Goal: Task Accomplishment & Management: Manage account settings

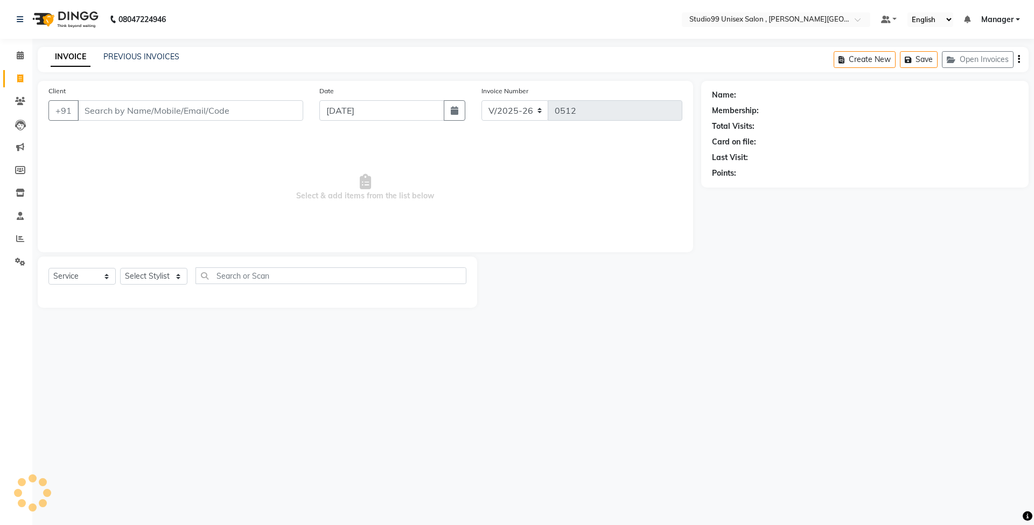
select select "7699"
select select "service"
click at [156, 276] on select "Select Stylist [PERSON_NAME] [PERSON_NAME] [PERSON_NAME] Manager [PERSON_NAME] …" at bounding box center [153, 276] width 67 height 17
select select "69103"
click at [120, 268] on select "Select Stylist [PERSON_NAME] [PERSON_NAME] [PERSON_NAME] Manager [PERSON_NAME] …" at bounding box center [153, 276] width 67 height 17
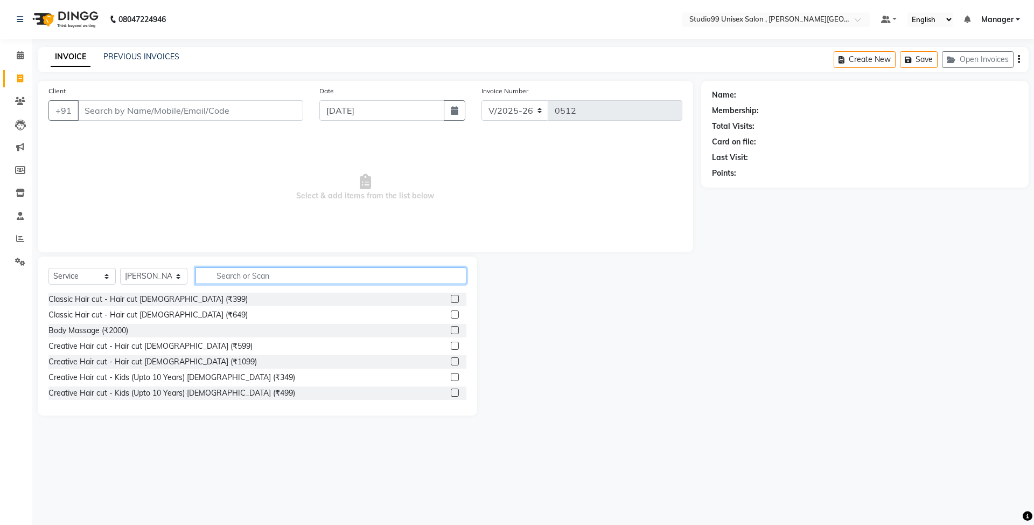
click at [306, 273] on input "text" at bounding box center [330, 275] width 271 height 17
click at [451, 359] on label at bounding box center [455, 361] width 8 height 8
click at [451, 359] on input "checkbox" at bounding box center [454, 361] width 7 height 7
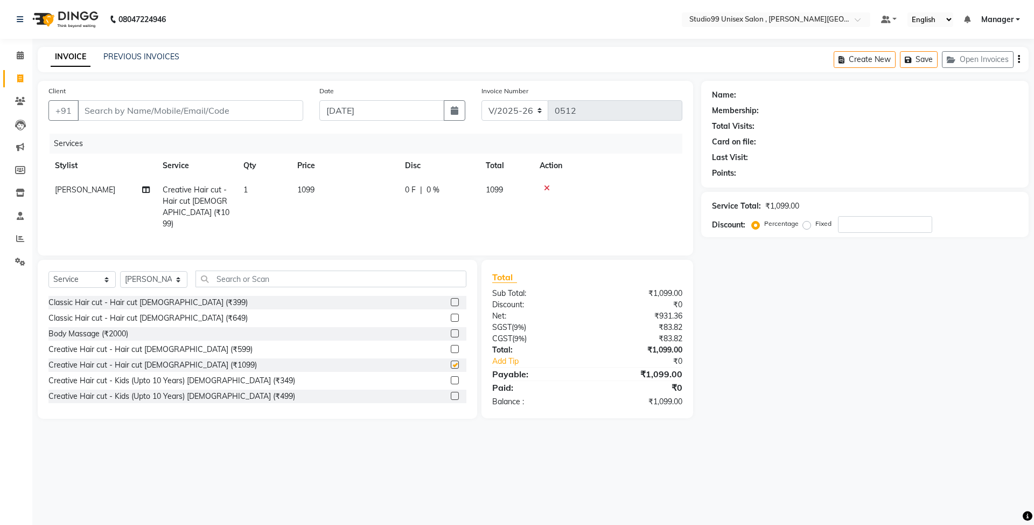
checkbox input "false"
click at [815, 220] on label "Fixed" at bounding box center [823, 224] width 16 height 10
click at [808, 220] on input "Fixed" at bounding box center [809, 224] width 8 height 8
radio input "true"
click at [869, 226] on input "number" at bounding box center [885, 224] width 94 height 17
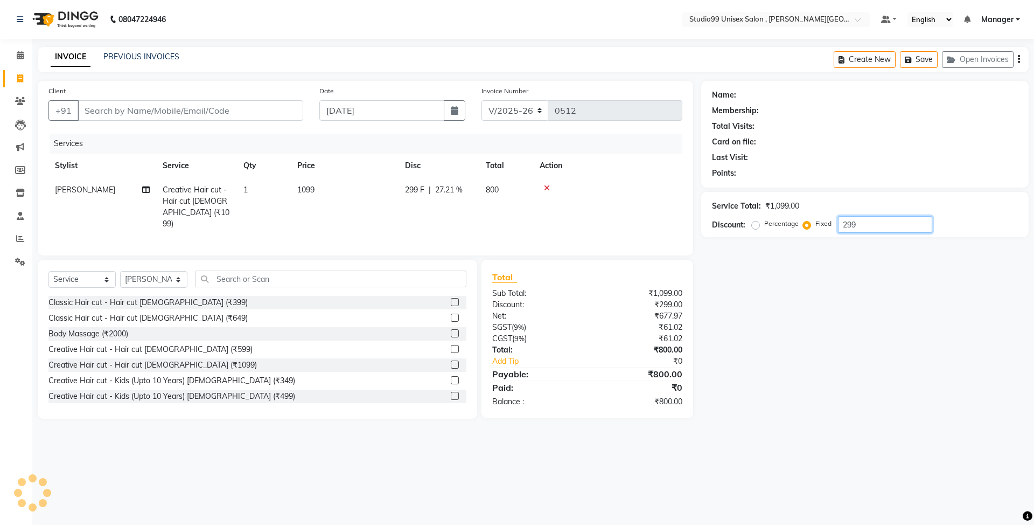
type input "299"
click at [890, 380] on div "Name: Membership: Total Visits: Card on file: Last Visit: Points: Service Total…" at bounding box center [869, 250] width 336 height 338
click at [773, 329] on div "Name: Membership: Total Visits: Card on file: Last Visit: Points: Service Total…" at bounding box center [869, 250] width 336 height 338
click at [640, 184] on div at bounding box center [608, 188] width 136 height 8
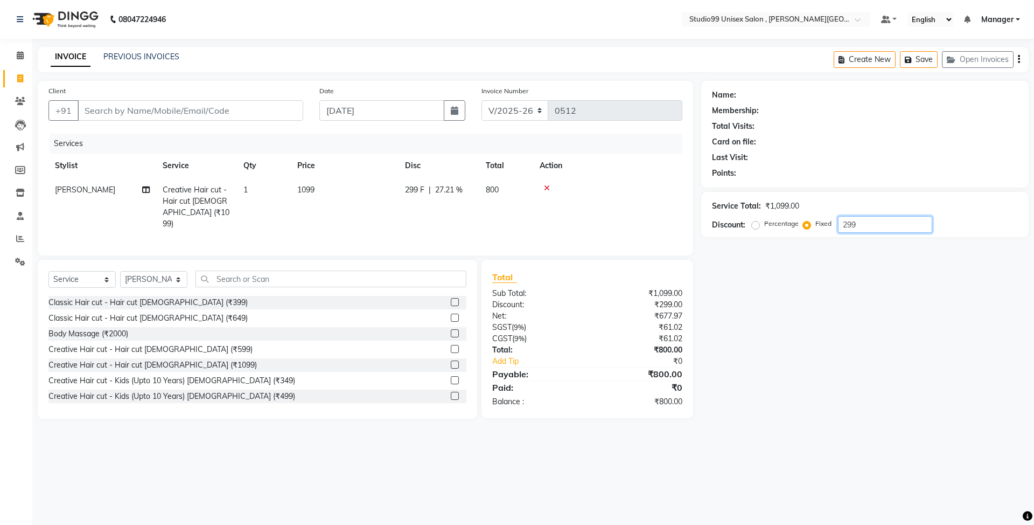
click at [929, 343] on div "Name: Membership: Total Visits: Card on file: Last Visit: Points: Service Total…" at bounding box center [869, 250] width 336 height 338
click at [919, 227] on input "299" at bounding box center [885, 224] width 94 height 17
click at [890, 371] on div "Name: Membership: Total Visits: Card on file: Last Visit: Points: Service Total…" at bounding box center [869, 250] width 336 height 338
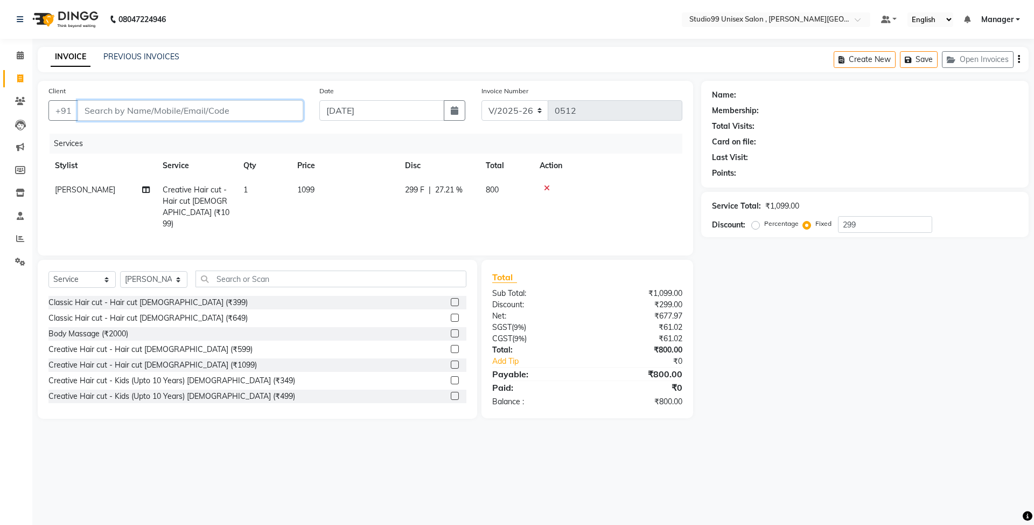
click at [255, 106] on input "Client" at bounding box center [191, 110] width 226 height 20
type input "p"
radio input "true"
type input "0"
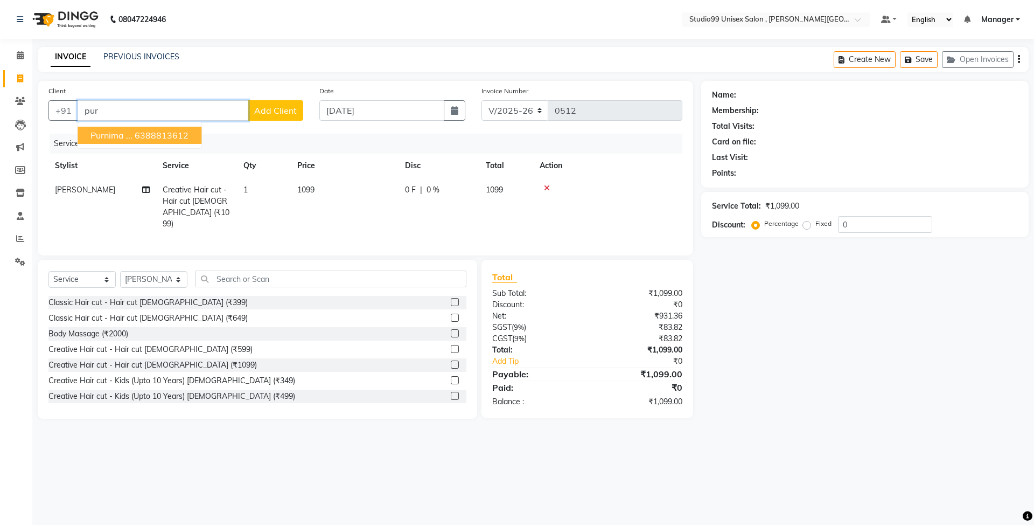
click at [163, 134] on ngb-highlight "6388813612" at bounding box center [162, 135] width 54 height 11
type input "6388813612"
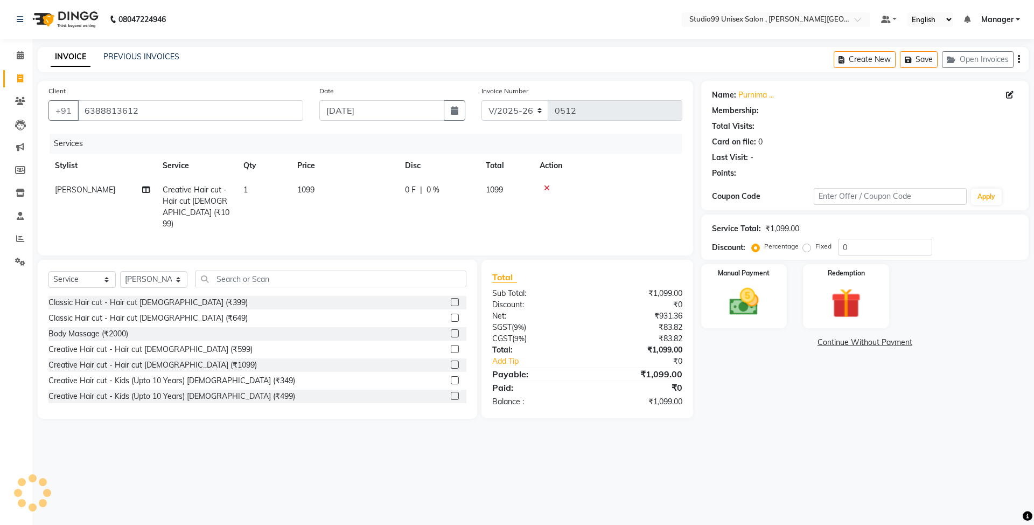
select select "1: Object"
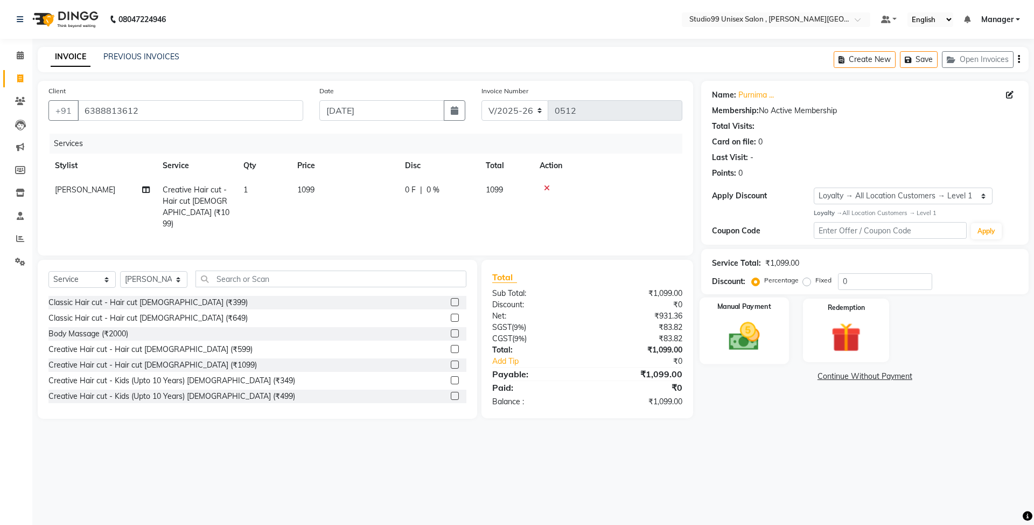
click at [743, 330] on img at bounding box center [744, 336] width 50 height 36
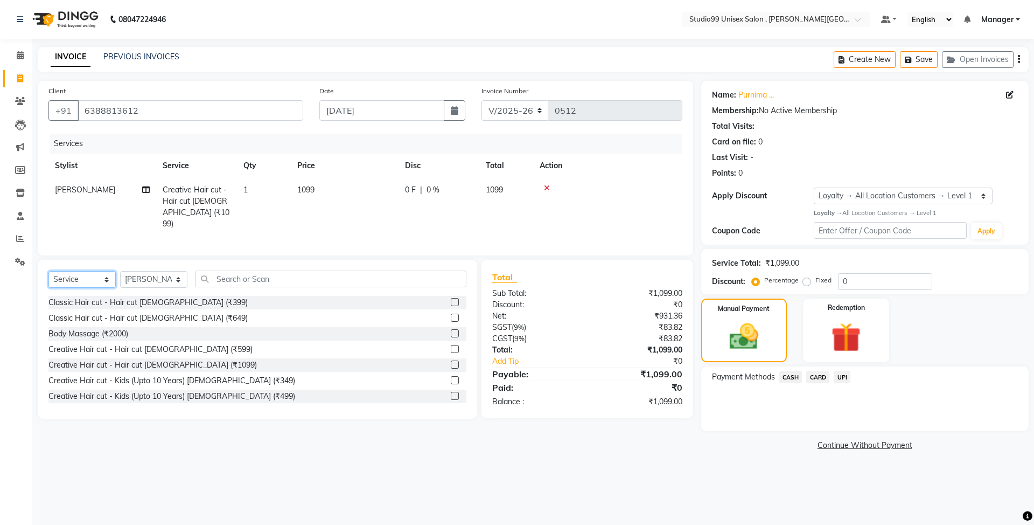
click at [104, 277] on select "Select Service Product Membership Package Voucher Prepaid Gift Card" at bounding box center [81, 279] width 67 height 17
select select "product"
click at [48, 271] on select "Select Service Product Membership Package Voucher Prepaid Gift Card" at bounding box center [81, 279] width 67 height 17
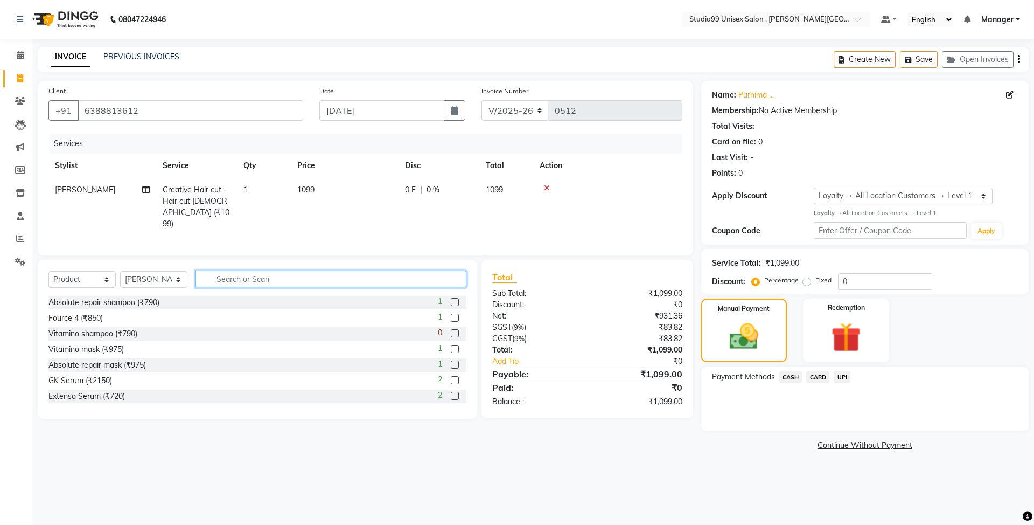
click at [269, 279] on input "text" at bounding box center [330, 278] width 271 height 17
click at [451, 302] on label at bounding box center [455, 302] width 8 height 8
click at [451, 302] on input "checkbox" at bounding box center [454, 302] width 7 height 7
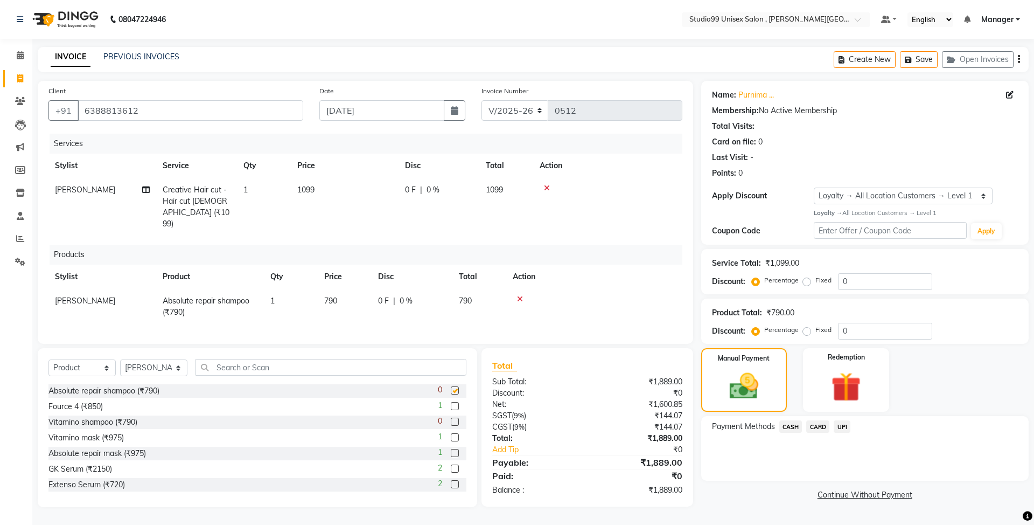
checkbox input "false"
click at [843, 429] on span "UPI" at bounding box center [842, 426] width 17 height 12
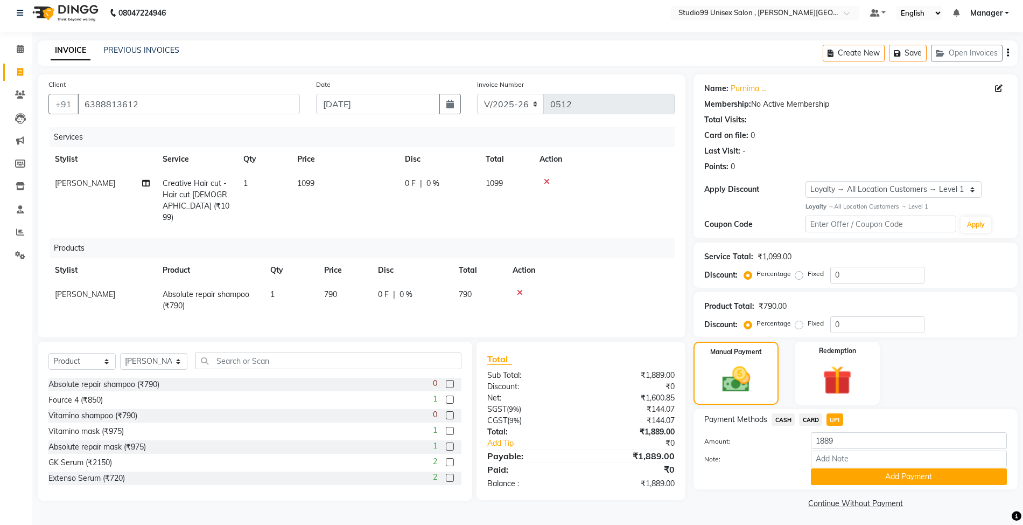
scroll to position [10, 0]
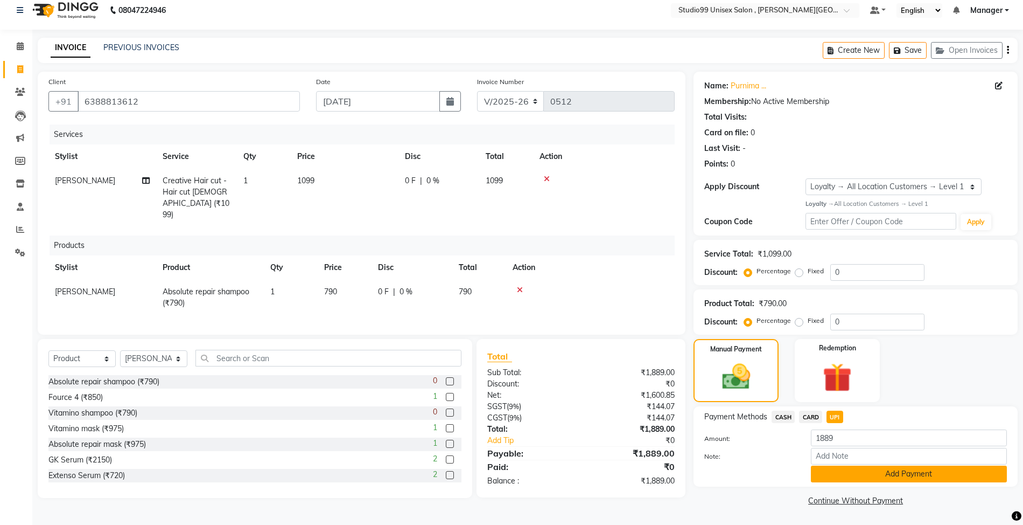
click at [905, 474] on button "Add Payment" at bounding box center [909, 473] width 196 height 17
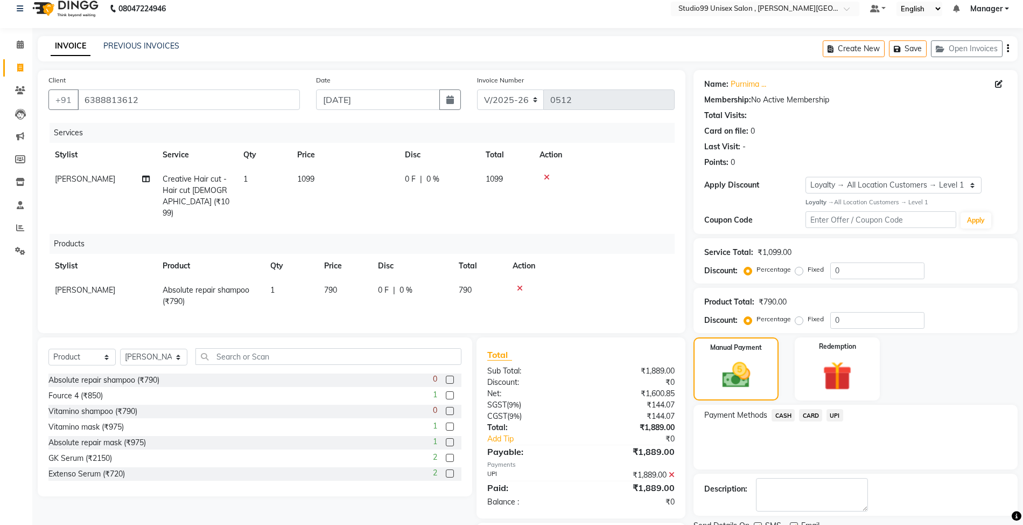
scroll to position [72, 0]
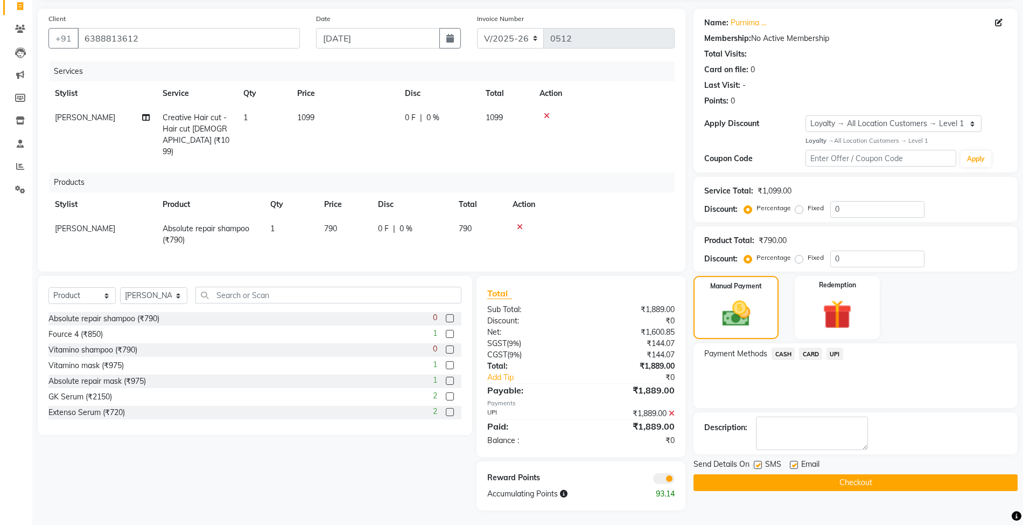
click at [795, 485] on button "Checkout" at bounding box center [856, 482] width 324 height 17
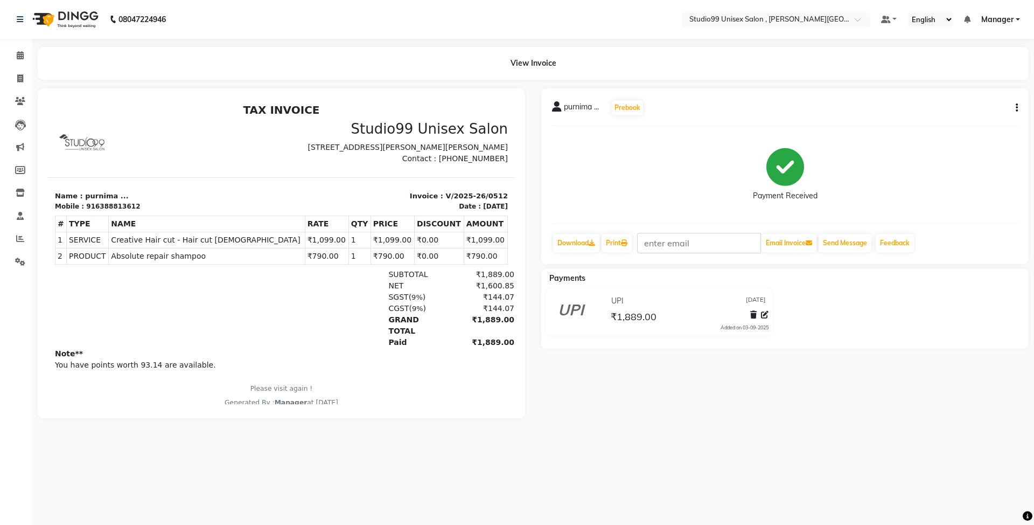
click at [1016, 112] on button "button" at bounding box center [1014, 107] width 6 height 11
click at [951, 123] on div "Edit Invoice" at bounding box center [963, 120] width 74 height 13
select select "service"
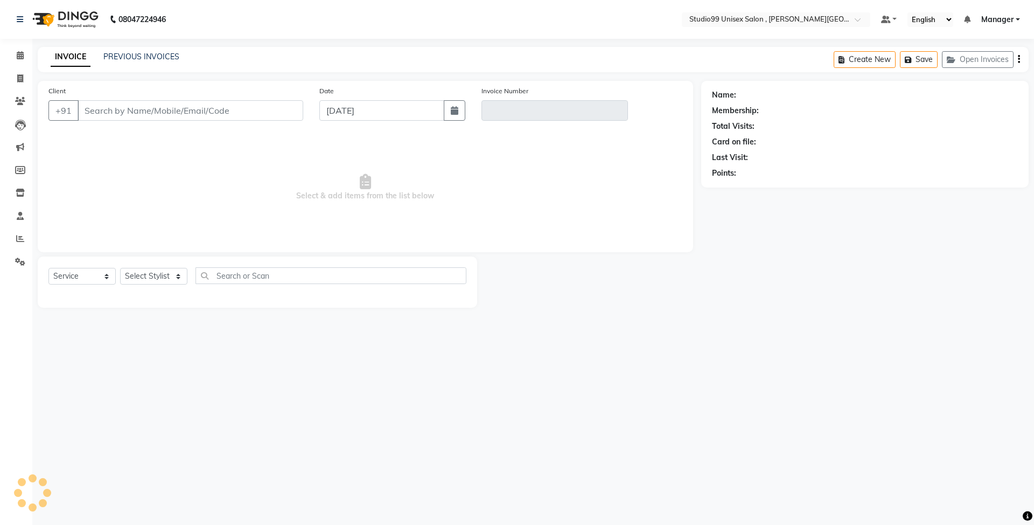
type input "6388813612"
type input "V/2025-26/0512"
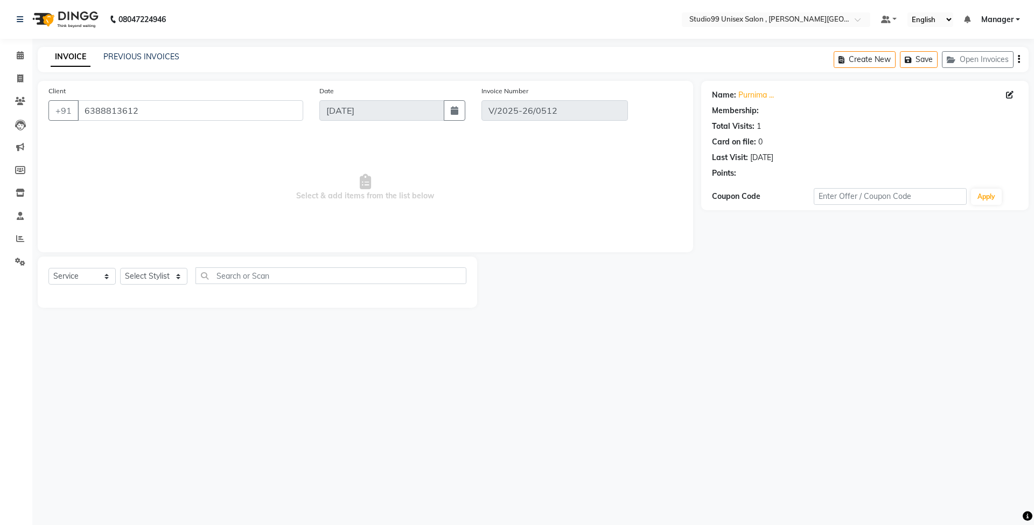
select select "select"
select select "1: Object"
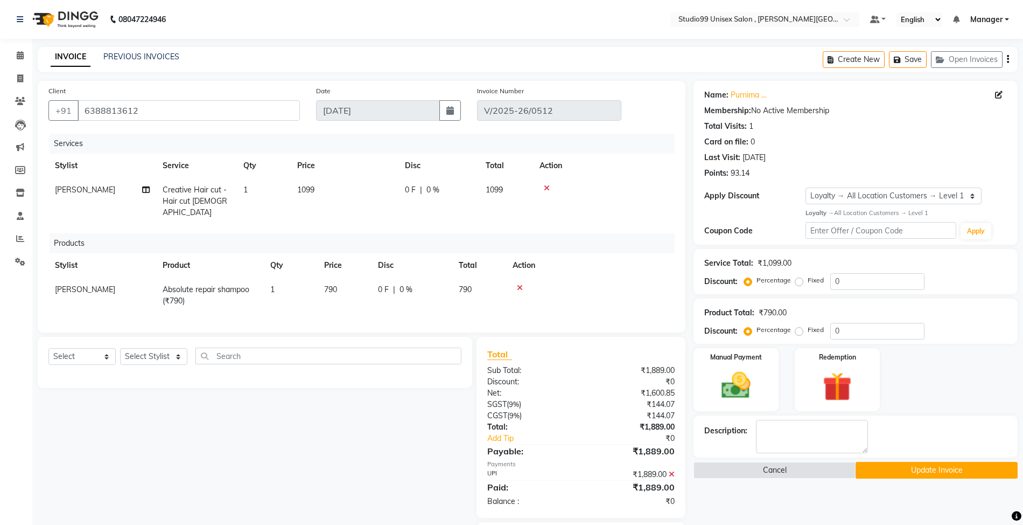
click at [413, 192] on span "0 F" at bounding box center [410, 189] width 11 height 11
select select "69103"
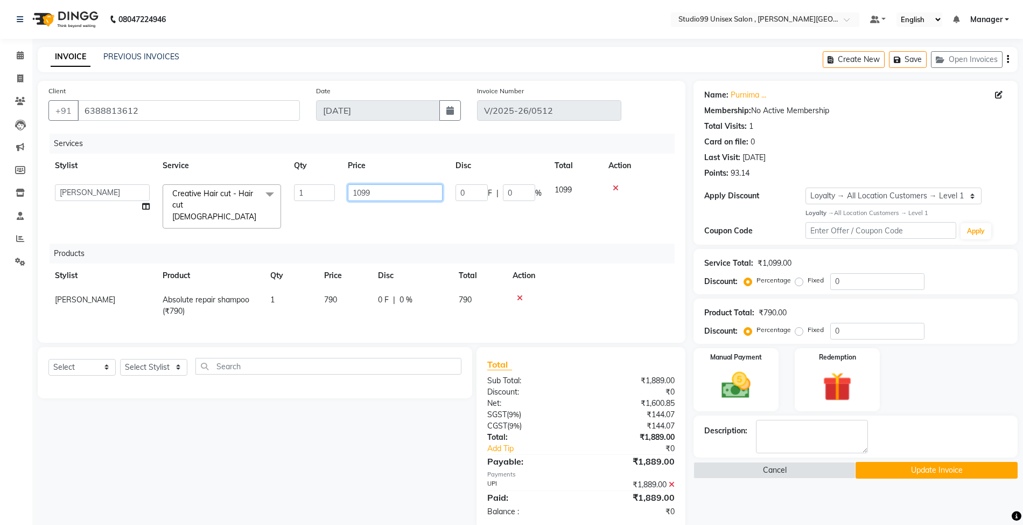
click at [382, 195] on input "1099" at bounding box center [395, 192] width 95 height 17
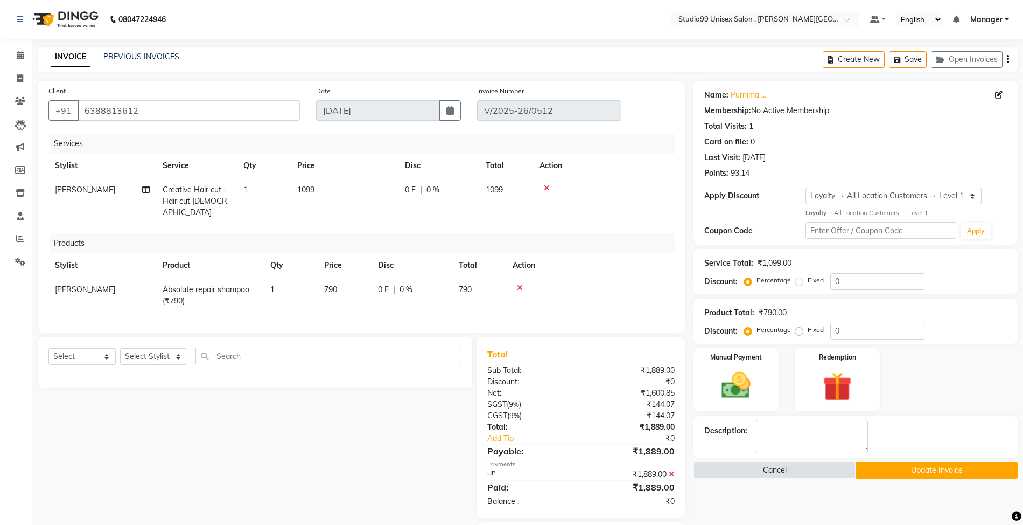
click at [408, 192] on span "0 F" at bounding box center [410, 189] width 11 height 11
select select "69103"
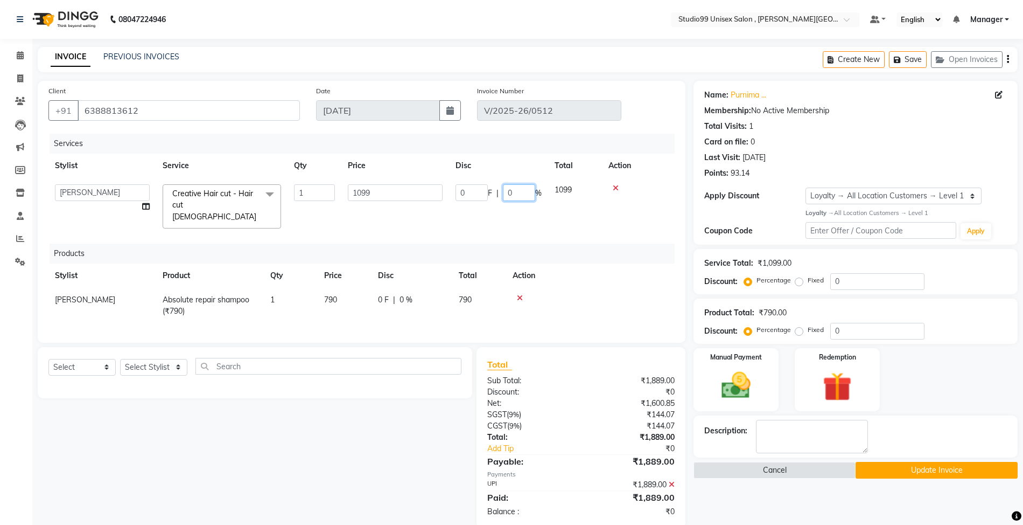
click at [522, 192] on input "0" at bounding box center [519, 192] width 32 height 17
type input "3"
type input "2"
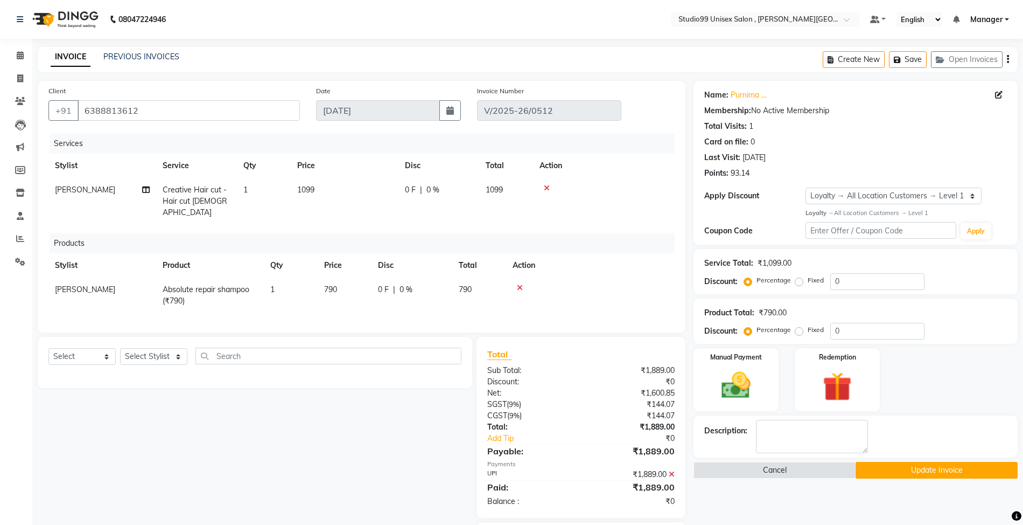
click at [415, 192] on span "0 F" at bounding box center [410, 189] width 11 height 11
select select "69103"
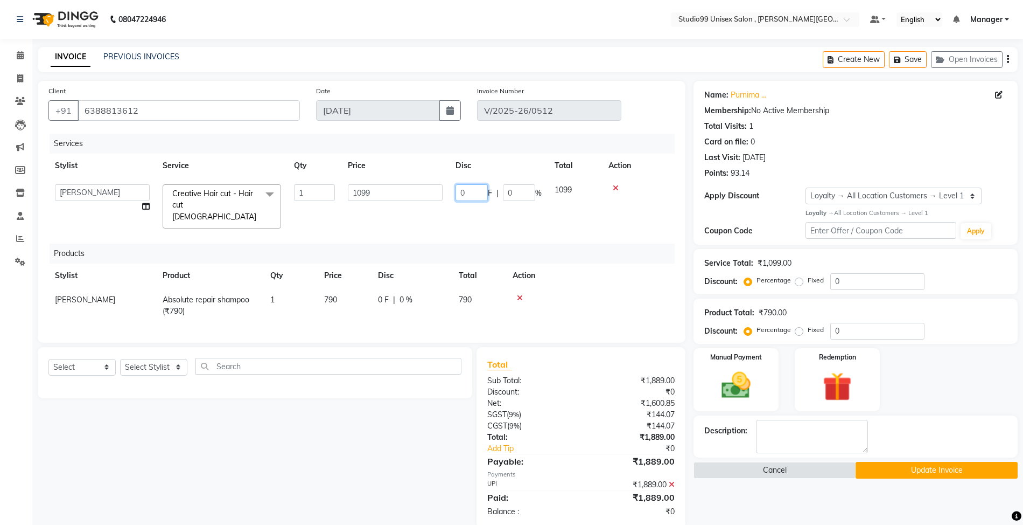
click at [476, 188] on input "0" at bounding box center [472, 192] width 32 height 17
type input "299"
click at [595, 221] on div "Services Stylist Service Qty Price Disc Total Action [PERSON_NAME] [PERSON_NAME…" at bounding box center [361, 233] width 626 height 198
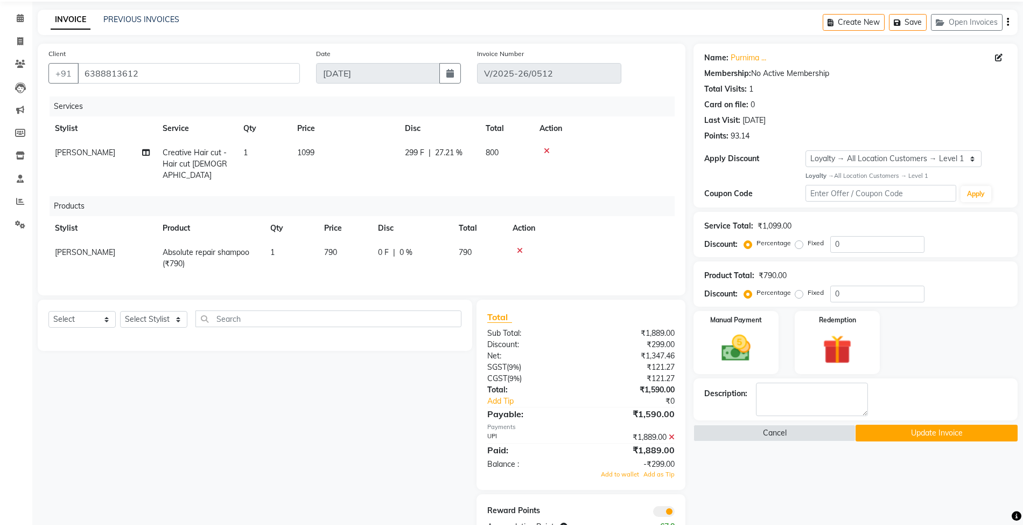
scroll to position [70, 0]
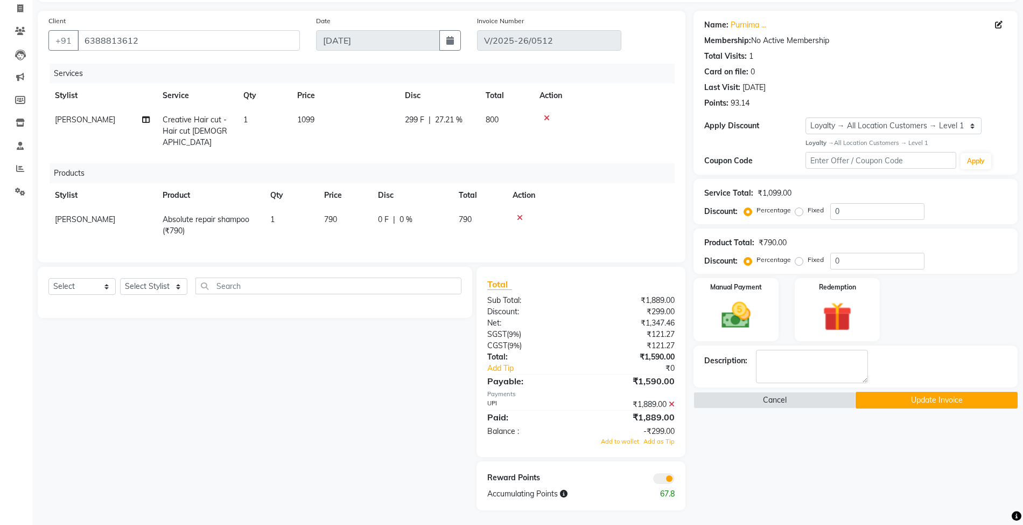
click at [672, 403] on icon at bounding box center [672, 404] width 6 height 8
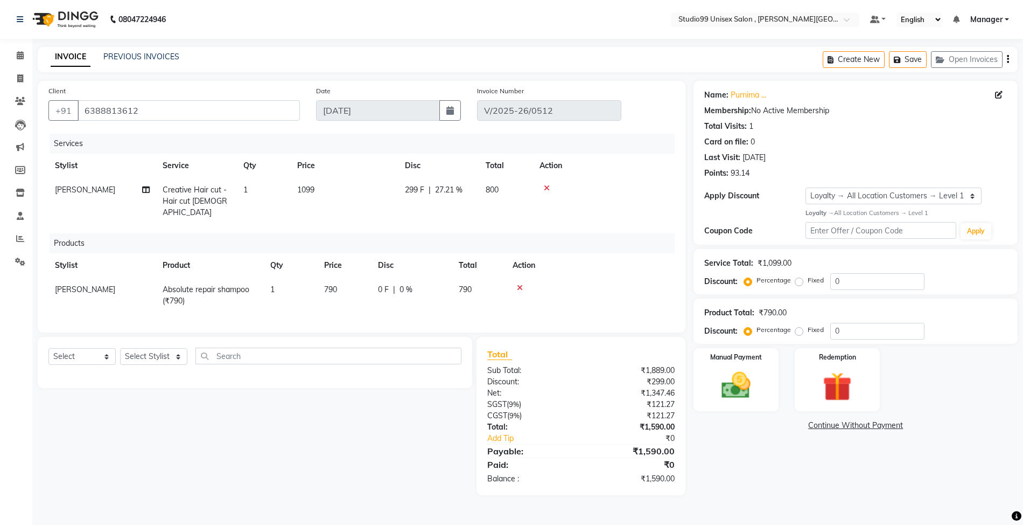
scroll to position [0, 0]
click at [743, 388] on img at bounding box center [744, 386] width 50 height 36
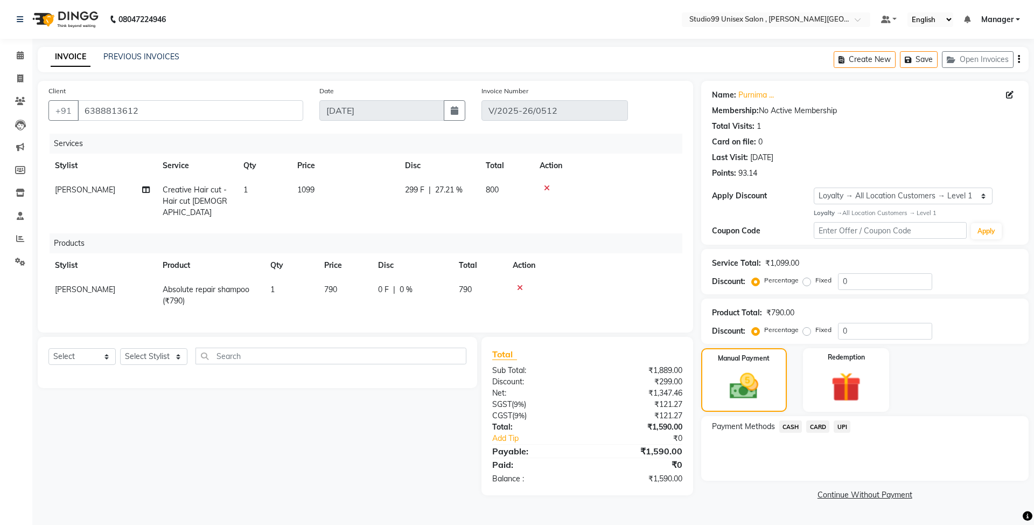
click at [843, 424] on span "UPI" at bounding box center [842, 426] width 17 height 12
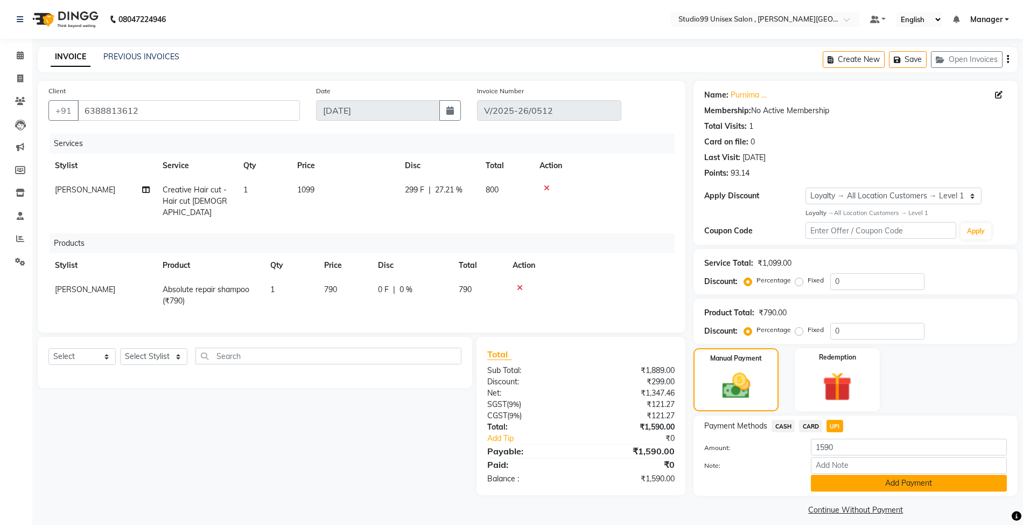
click at [880, 478] on button "Add Payment" at bounding box center [909, 482] width 196 height 17
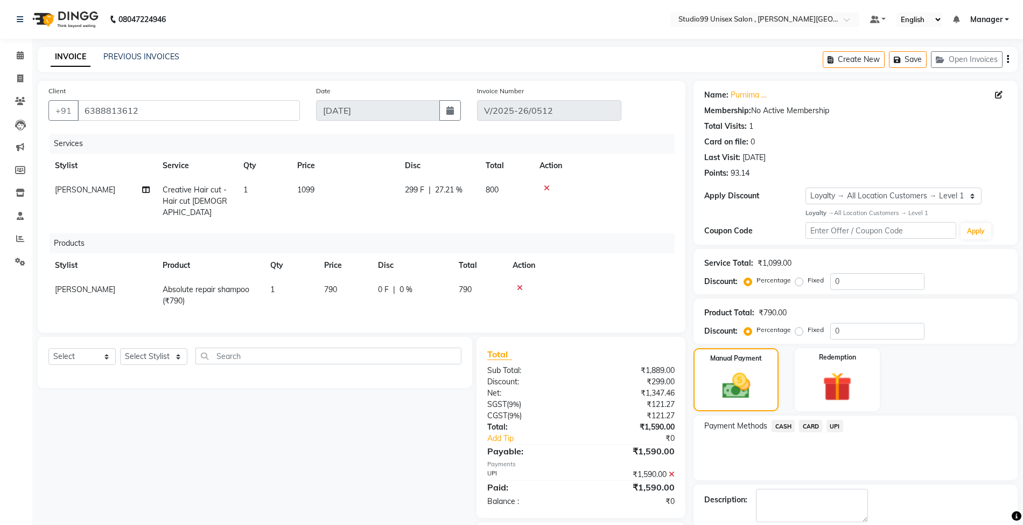
scroll to position [61, 0]
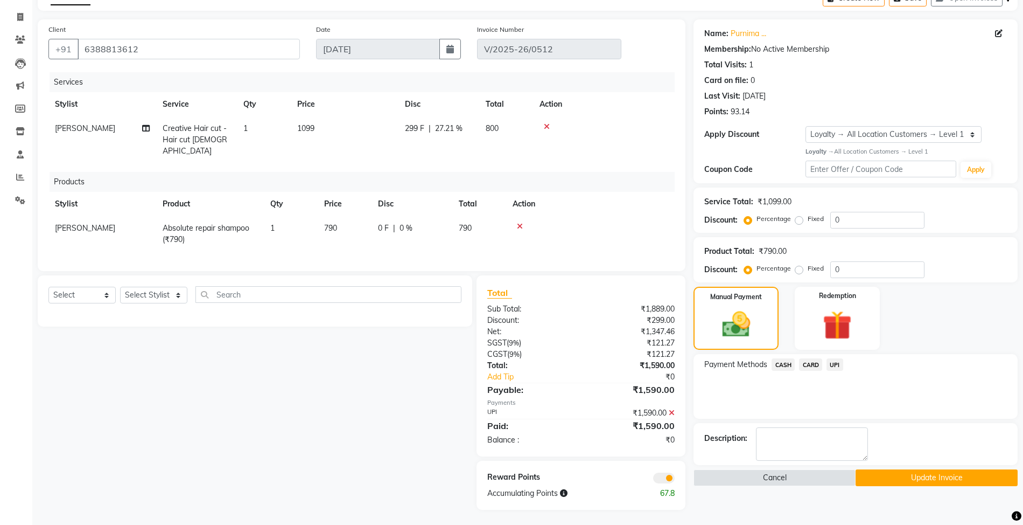
click at [908, 480] on button "Update Invoice" at bounding box center [937, 477] width 162 height 17
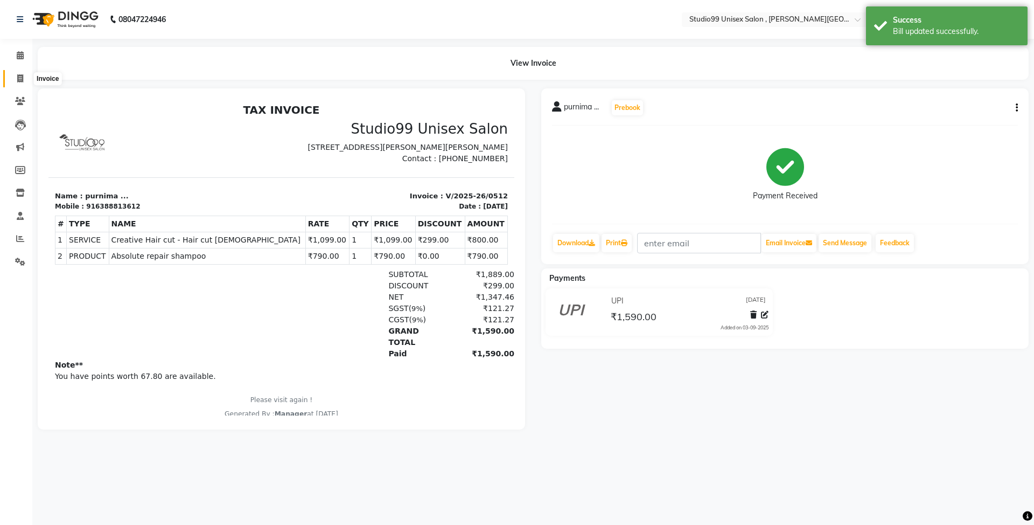
click at [17, 78] on icon at bounding box center [20, 78] width 6 height 8
select select "7699"
select select "service"
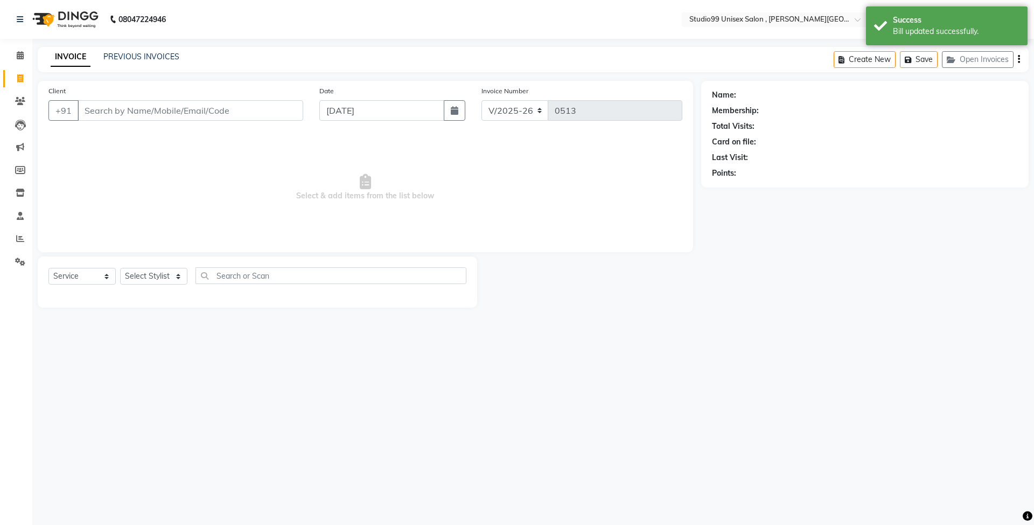
click at [156, 50] on div "INVOICE PREVIOUS INVOICES Create New Save Open Invoices" at bounding box center [533, 59] width 991 height 25
click at [162, 57] on link "PREVIOUS INVOICES" at bounding box center [141, 57] width 76 height 10
